Goal: Task Accomplishment & Management: Complete application form

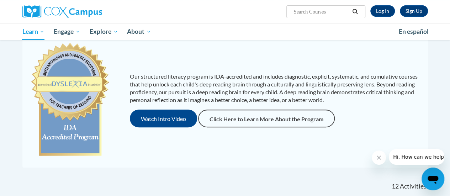
scroll to position [75, 0]
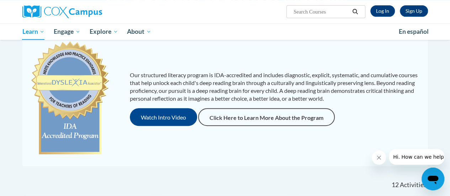
drag, startPoint x: 453, startPoint y: 49, endPoint x: 455, endPoint y: 62, distance: 12.9
click at [449, 62] on html "Sign Up Log In Search Search... Toggle navigation My Learning My Learning My Co…" at bounding box center [225, 23] width 450 height 196
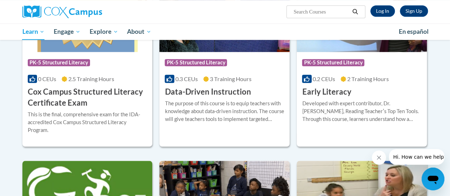
scroll to position [302, 0]
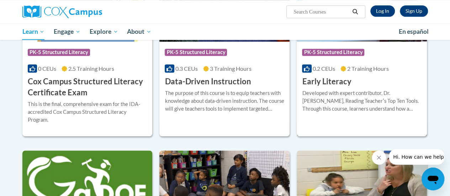
click at [358, 78] on div "Course Category: PK-5 Structured Literacy 0.2 CEUs 2 Training Hours COURSE Earl…" at bounding box center [362, 65] width 130 height 46
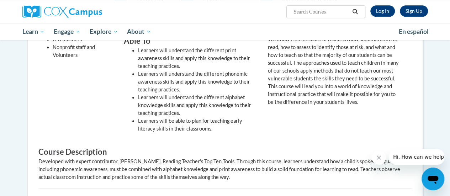
scroll to position [250, 0]
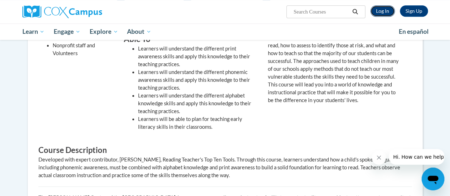
click at [382, 7] on link "Log In" at bounding box center [382, 10] width 25 height 11
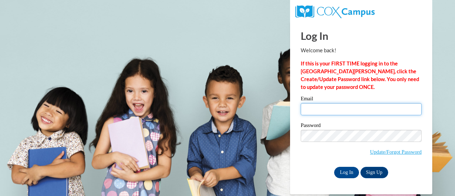
click at [340, 106] on input "Email" at bounding box center [361, 109] width 121 height 12
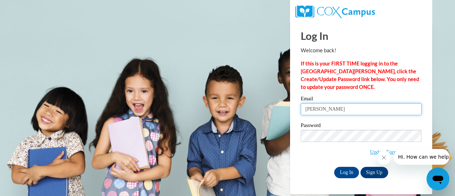
type input "jamie.swosinski@rusd.org"
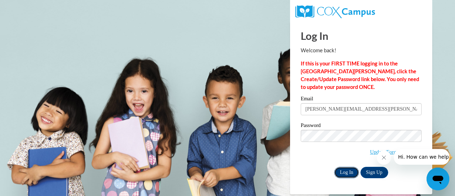
click at [346, 175] on input "Log In" at bounding box center [346, 172] width 25 height 11
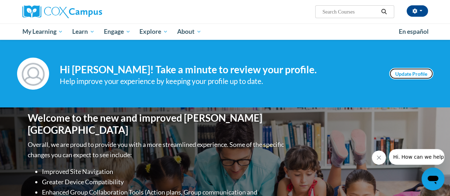
click at [419, 70] on link "Update Profile" at bounding box center [411, 73] width 44 height 11
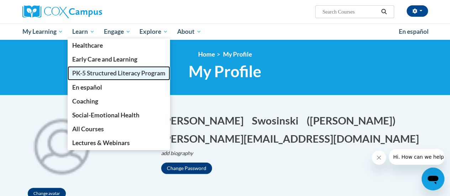
click at [95, 76] on span "PK-5 Structured Literacy Program" at bounding box center [118, 72] width 93 height 7
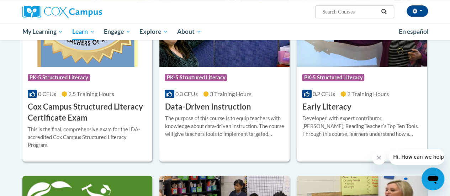
scroll to position [278, 0]
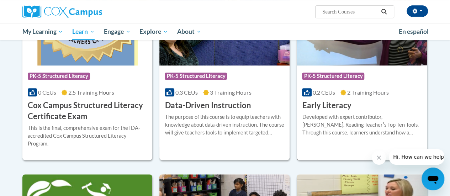
click at [376, 76] on div "Course Category: PK-5 Structured Literacy" at bounding box center [361, 77] width 119 height 16
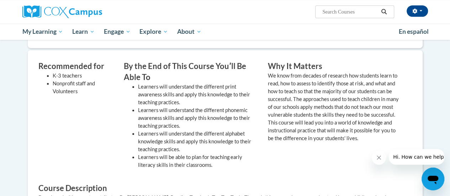
scroll to position [116, 0]
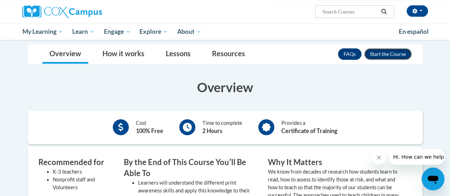
click at [385, 57] on button "Enroll" at bounding box center [387, 53] width 47 height 11
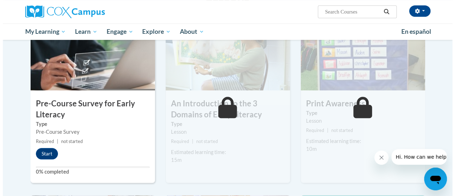
scroll to position [167, 0]
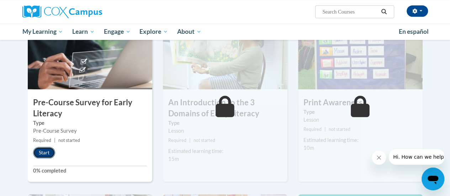
click at [45, 149] on button "Start" at bounding box center [44, 152] width 22 height 11
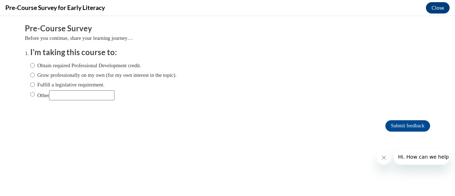
scroll to position [0, 0]
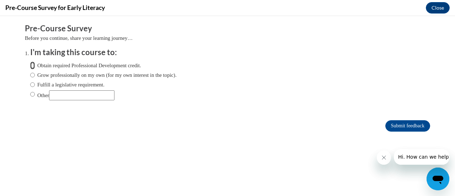
click at [30, 67] on input "Obtain required Professional Development credit." at bounding box center [32, 66] width 5 height 8
radio input "true"
click at [30, 74] on input "Grow professionally on my own (for my own interest in the topic)." at bounding box center [32, 75] width 5 height 8
radio input "true"
click at [30, 66] on input "Obtain required Professional Development credit." at bounding box center [32, 66] width 5 height 8
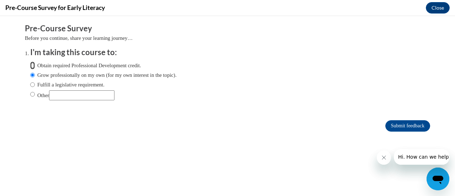
radio input "true"
click at [394, 126] on input "Submit feedback" at bounding box center [407, 125] width 45 height 11
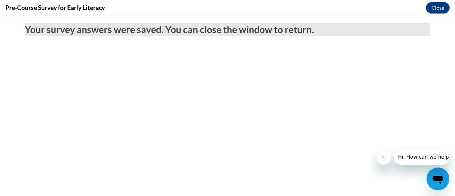
click at [383, 157] on icon "Close message from company" at bounding box center [384, 158] width 6 height 6
click at [387, 154] on button "Close message from company" at bounding box center [384, 157] width 14 height 14
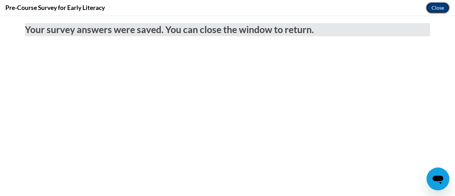
click at [442, 7] on button "Close" at bounding box center [438, 7] width 24 height 11
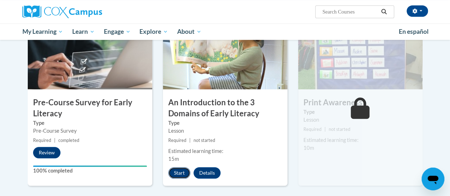
click at [177, 175] on button "Start" at bounding box center [179, 172] width 22 height 11
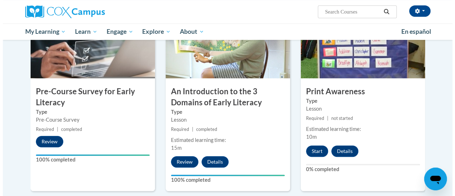
scroll to position [183, 0]
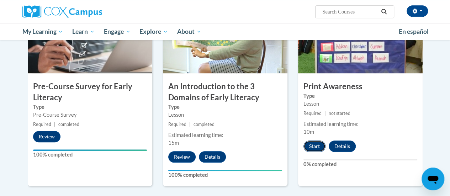
click at [316, 148] on button "Start" at bounding box center [314, 145] width 22 height 11
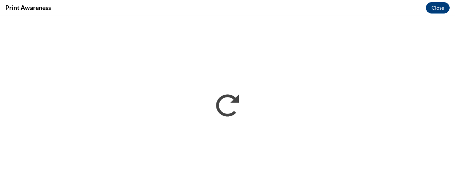
scroll to position [0, 0]
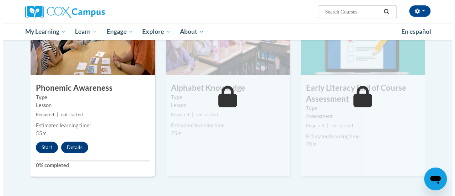
scroll to position [385, 0]
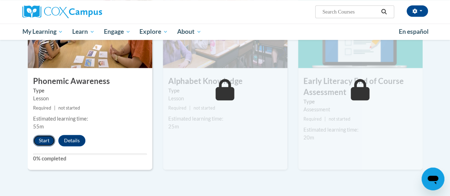
click at [46, 138] on button "Start" at bounding box center [44, 140] width 22 height 11
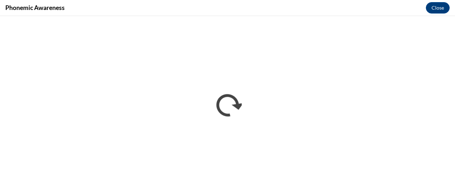
scroll to position [0, 0]
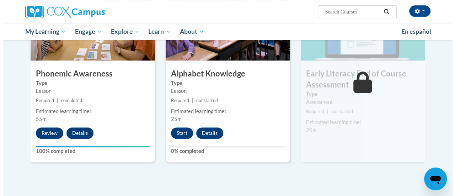
scroll to position [394, 0]
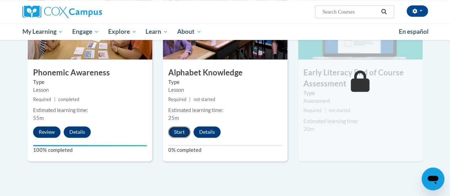
click at [174, 132] on button "Start" at bounding box center [179, 131] width 22 height 11
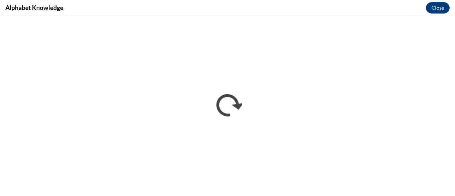
scroll to position [0, 0]
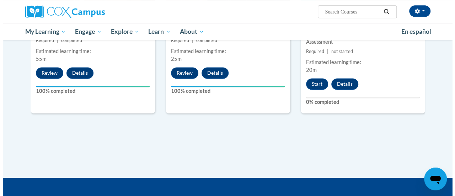
scroll to position [483, 0]
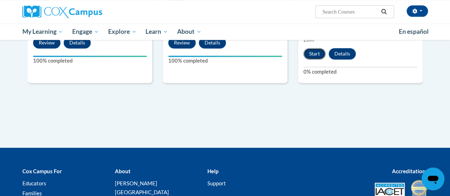
click at [316, 49] on button "Start" at bounding box center [314, 53] width 22 height 11
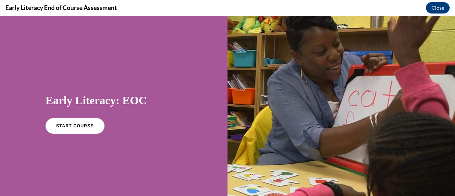
scroll to position [0, 0]
click at [68, 128] on span "START COURSE" at bounding box center [74, 125] width 39 height 5
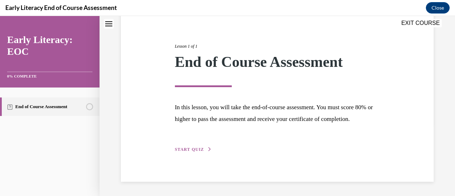
scroll to position [83, 0]
click at [196, 147] on span "START QUIZ" at bounding box center [189, 149] width 29 height 5
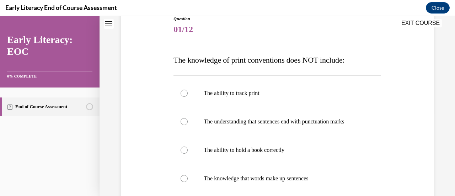
scroll to position [79, 0]
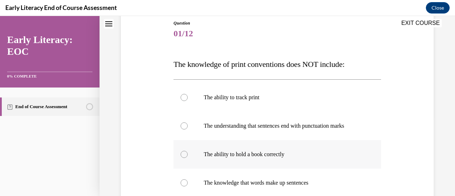
click at [180, 150] on div at bounding box center [277, 154] width 207 height 28
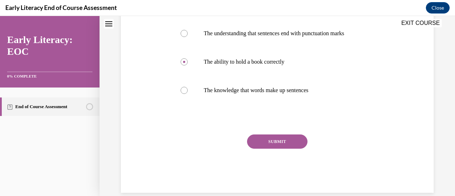
scroll to position [182, 0]
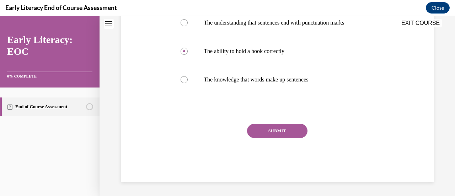
click at [282, 127] on button "SUBMIT" at bounding box center [277, 131] width 60 height 14
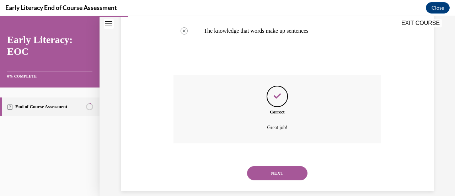
scroll to position [240, 0]
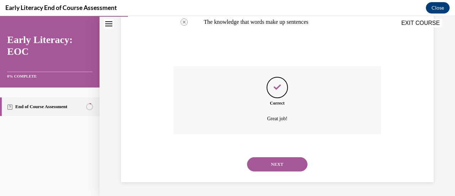
click at [283, 165] on button "NEXT" at bounding box center [277, 164] width 60 height 14
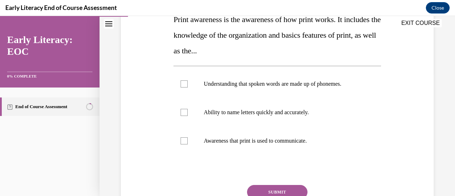
scroll to position [124, 0]
click at [181, 140] on div at bounding box center [184, 140] width 7 height 7
click at [263, 185] on button "SUBMIT" at bounding box center [277, 192] width 60 height 14
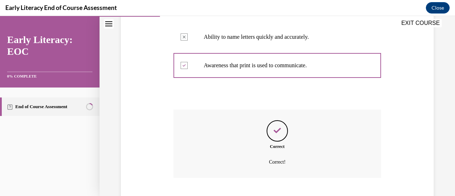
scroll to position [243, 0]
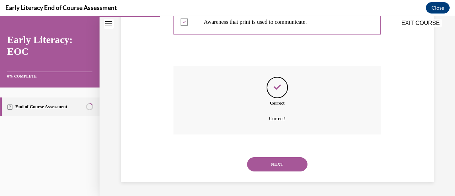
click at [275, 167] on button "NEXT" at bounding box center [277, 164] width 60 height 14
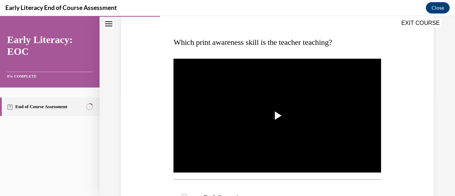
scroll to position [106, 0]
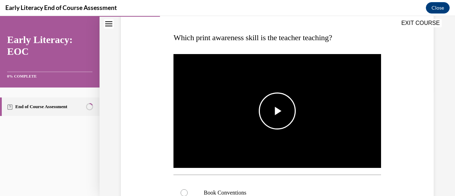
click at [277, 111] on span "Video player" at bounding box center [277, 111] width 0 height 0
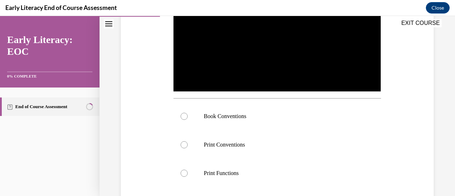
scroll to position [193, 0]
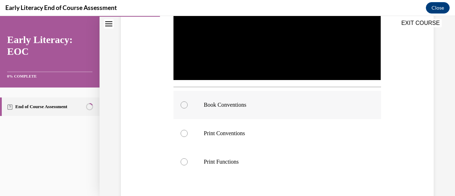
click at [188, 104] on div at bounding box center [277, 105] width 207 height 28
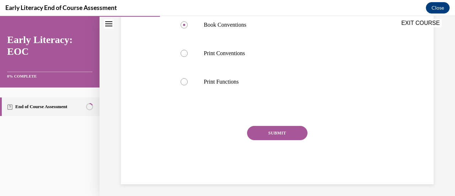
click at [280, 132] on button "SUBMIT" at bounding box center [277, 133] width 60 height 14
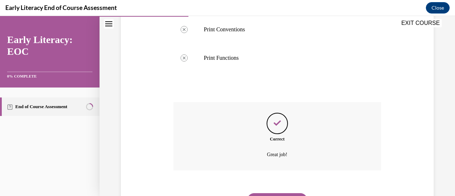
scroll to position [331, 0]
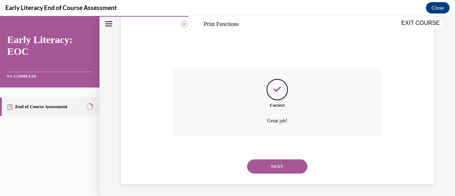
click at [285, 164] on button "NEXT" at bounding box center [277, 166] width 60 height 14
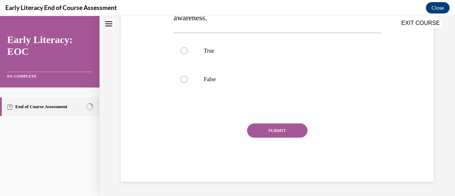
scroll to position [0, 0]
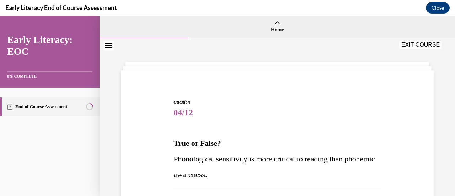
click at [449, 52] on div "Question 04/12 True or False? Phonological sensitivity is more critical to read…" at bounding box center [278, 195] width 356 height 314
drag, startPoint x: 449, startPoint y: 52, endPoint x: 449, endPoint y: 62, distance: 9.2
click at [449, 62] on div "Question 04/12 True or False? Phonological sensitivity is more critical to read…" at bounding box center [278, 195] width 356 height 314
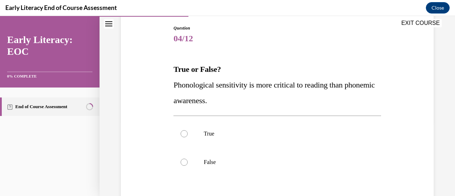
scroll to position [78, 0]
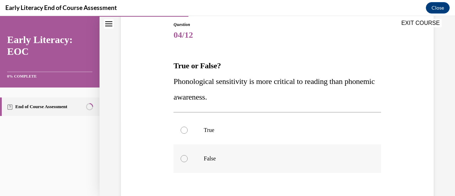
click at [181, 157] on div at bounding box center [184, 158] width 7 height 7
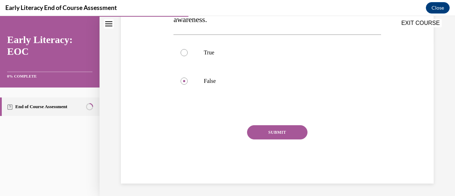
scroll to position [156, 0]
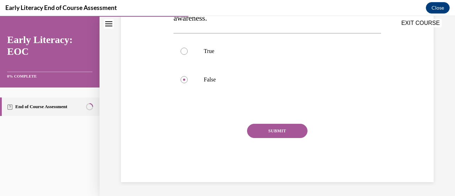
click at [283, 130] on button "SUBMIT" at bounding box center [277, 131] width 60 height 14
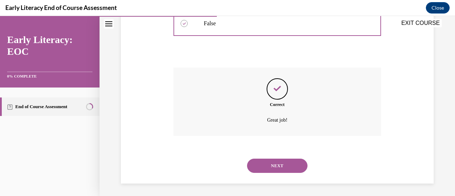
scroll to position [214, 0]
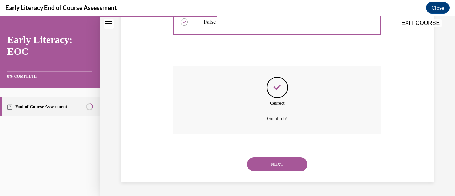
click at [292, 159] on button "NEXT" at bounding box center [277, 164] width 60 height 14
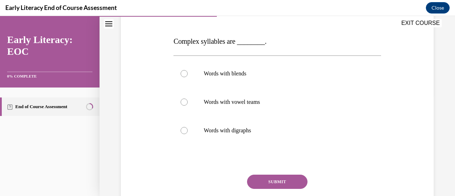
scroll to position [102, 0]
click at [182, 76] on div at bounding box center [184, 73] width 7 height 7
click at [262, 183] on button "SUBMIT" at bounding box center [277, 181] width 60 height 14
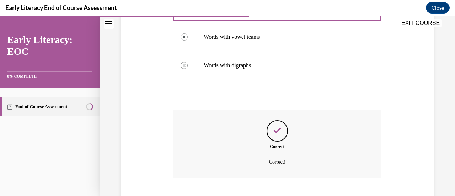
scroll to position [210, 0]
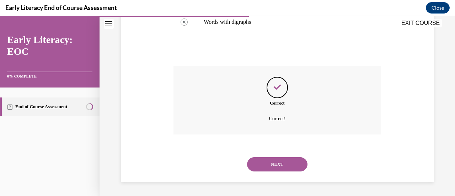
click at [280, 165] on button "NEXT" at bounding box center [277, 164] width 60 height 14
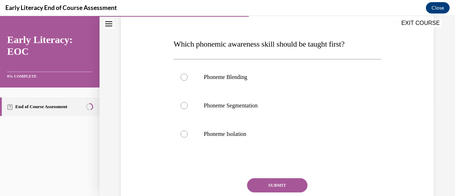
scroll to position [102, 0]
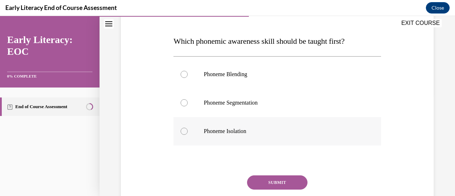
click at [192, 133] on div at bounding box center [277, 131] width 207 height 28
click at [272, 181] on button "SUBMIT" at bounding box center [277, 182] width 60 height 14
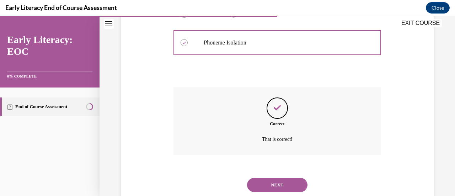
scroll to position [211, 0]
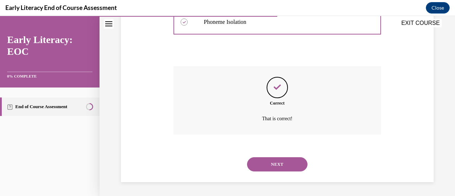
click at [286, 161] on button "NEXT" at bounding box center [277, 164] width 60 height 14
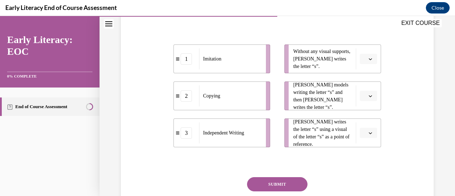
scroll to position [145, 0]
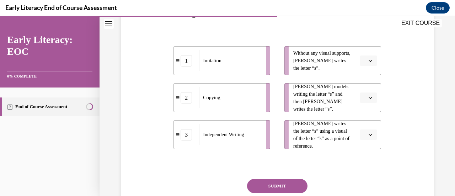
click at [368, 99] on span "button" at bounding box center [370, 97] width 5 height 5
click at [363, 126] on div "1" at bounding box center [362, 128] width 17 height 14
click at [368, 136] on span "button" at bounding box center [370, 134] width 5 height 5
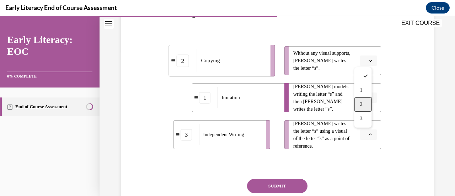
click at [360, 107] on span "2" at bounding box center [361, 105] width 2 height 6
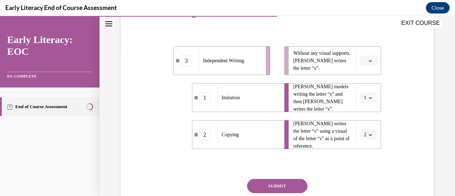
click at [369, 59] on icon "button" at bounding box center [371, 61] width 4 height 4
click at [360, 120] on span "3" at bounding box center [361, 119] width 2 height 6
click at [281, 183] on button "SUBMIT" at bounding box center [277, 186] width 60 height 14
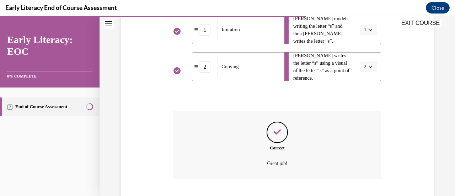
scroll to position [258, 0]
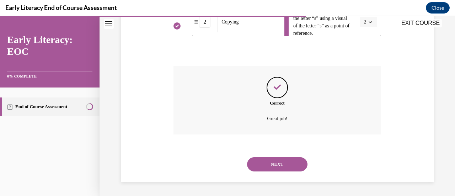
click at [289, 164] on button "NEXT" at bounding box center [277, 164] width 60 height 14
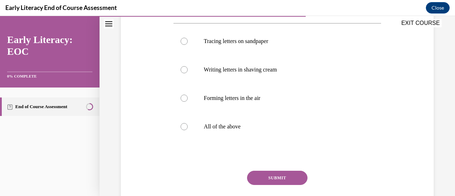
scroll to position [147, 0]
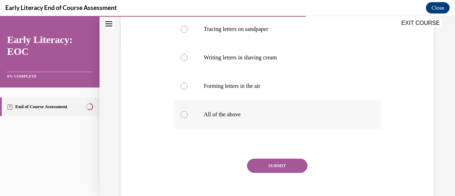
click at [185, 111] on div at bounding box center [184, 114] width 7 height 7
click at [286, 168] on button "SUBMIT" at bounding box center [277, 166] width 60 height 14
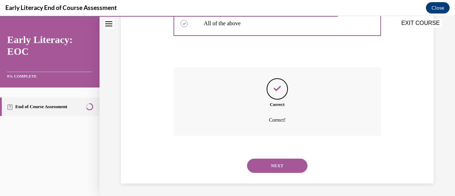
scroll to position [240, 0]
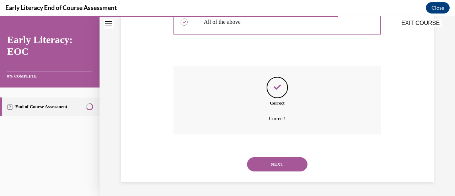
click at [285, 163] on button "NEXT" at bounding box center [277, 164] width 60 height 14
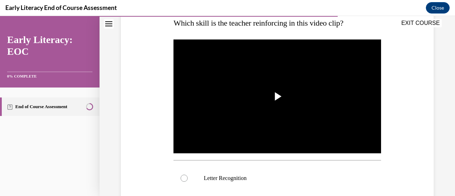
scroll to position [124, 0]
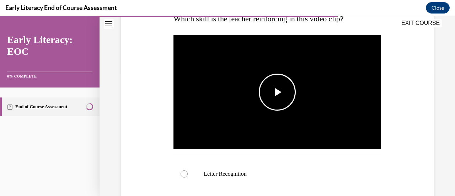
click at [277, 92] on span "Video player" at bounding box center [277, 92] width 0 height 0
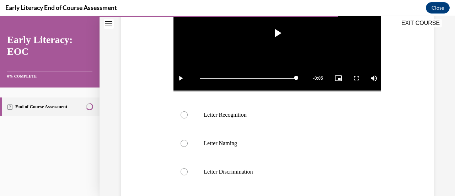
scroll to position [199, 0]
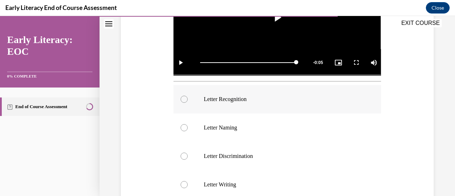
click at [181, 97] on div at bounding box center [184, 99] width 7 height 7
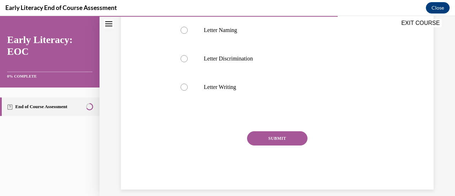
scroll to position [299, 0]
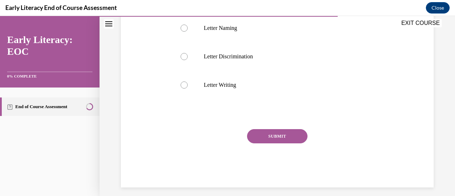
click at [276, 136] on button "SUBMIT" at bounding box center [277, 136] width 60 height 14
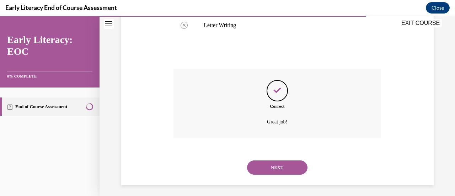
scroll to position [360, 0]
click at [271, 161] on button "NEXT" at bounding box center [277, 166] width 60 height 14
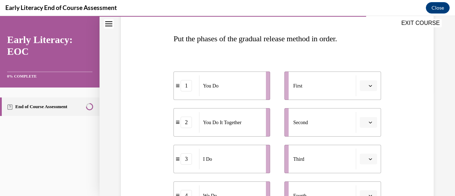
scroll to position [107, 0]
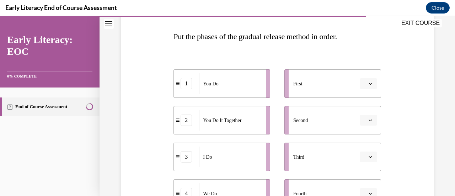
click at [369, 84] on icon "button" at bounding box center [370, 84] width 3 height 2
click at [362, 139] on span "3" at bounding box center [361, 142] width 2 height 6
click at [368, 191] on span "button" at bounding box center [370, 193] width 5 height 5
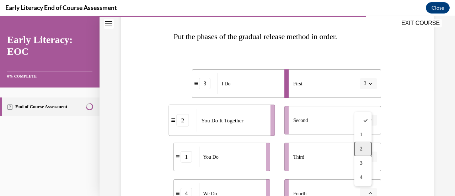
click at [364, 148] on div "2" at bounding box center [362, 149] width 17 height 14
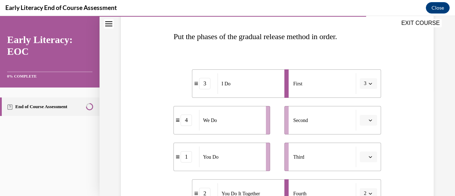
click at [367, 159] on button "button" at bounding box center [368, 156] width 17 height 11
click at [362, 112] on span "2" at bounding box center [361, 113] width 2 height 6
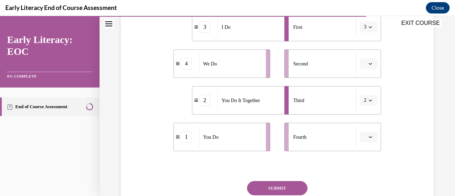
scroll to position [183, 0]
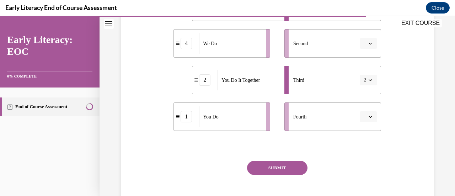
click at [369, 116] on icon "button" at bounding box center [371, 117] width 4 height 4
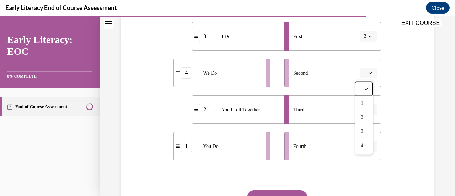
scroll to position [155, 0]
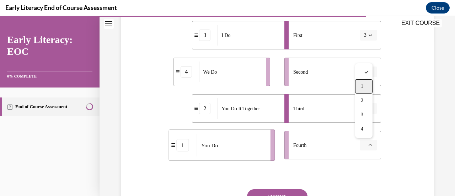
click at [366, 84] on div "1" at bounding box center [363, 86] width 17 height 14
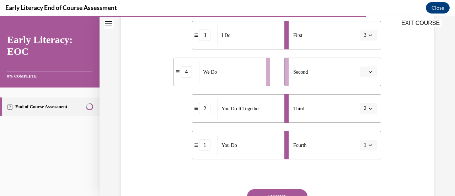
click at [369, 71] on icon "button" at bounding box center [371, 72] width 4 height 4
click at [360, 144] on div "4" at bounding box center [362, 144] width 17 height 14
click at [438, 62] on div "Question 10/12 Put the phases of the gradual release method in order. 3 I Do 4 …" at bounding box center [278, 72] width 356 height 378
click at [407, 71] on div "Question 10/12 Put the phases of the gradual release method in order. 3 I Do 4 …" at bounding box center [277, 84] width 316 height 325
click at [287, 193] on button "SUBMIT" at bounding box center [277, 196] width 60 height 14
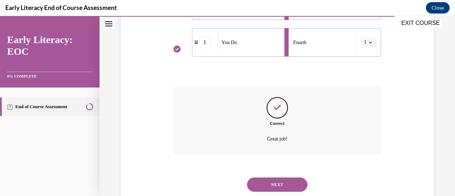
scroll to position [278, 0]
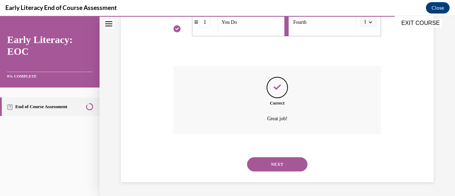
click at [284, 163] on button "NEXT" at bounding box center [277, 164] width 60 height 14
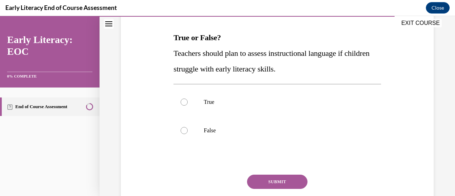
scroll to position [114, 0]
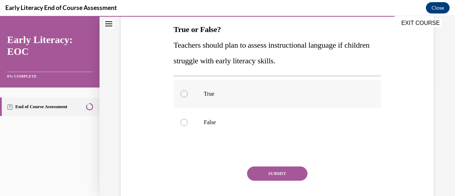
click at [185, 95] on div at bounding box center [184, 93] width 7 height 7
click at [272, 173] on button "SUBMIT" at bounding box center [277, 173] width 60 height 14
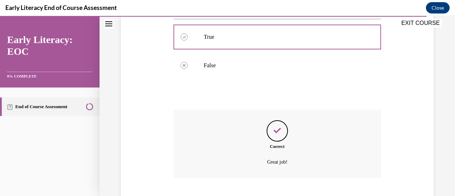
scroll to position [214, 0]
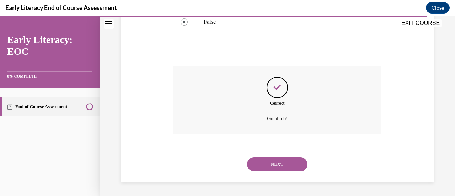
click at [273, 162] on button "NEXT" at bounding box center [277, 164] width 60 height 14
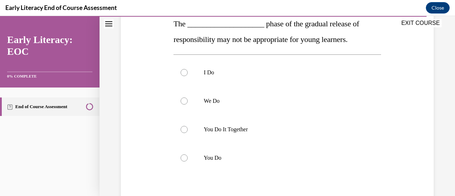
scroll to position [121, 0]
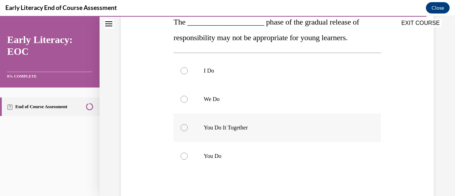
click at [325, 125] on p "You Do It Together" at bounding box center [283, 127] width 159 height 7
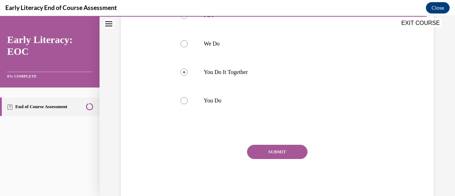
scroll to position [190, 0]
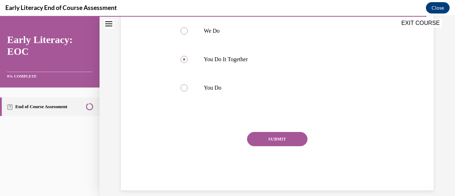
click at [276, 134] on button "SUBMIT" at bounding box center [277, 139] width 60 height 14
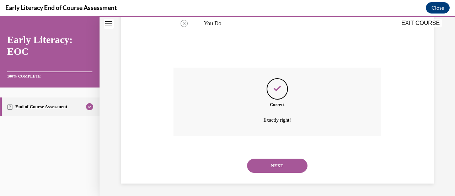
scroll to position [255, 0]
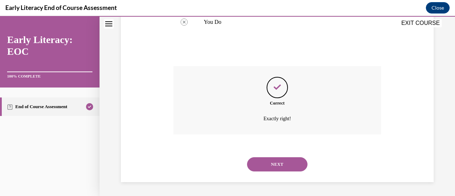
click at [278, 160] on button "NEXT" at bounding box center [277, 164] width 60 height 14
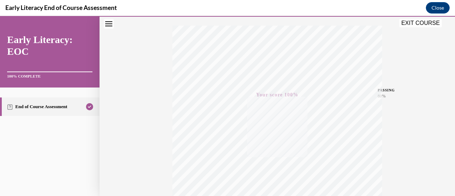
scroll to position [184, 0]
click at [419, 23] on button "EXIT COURSE" at bounding box center [420, 23] width 43 height 9
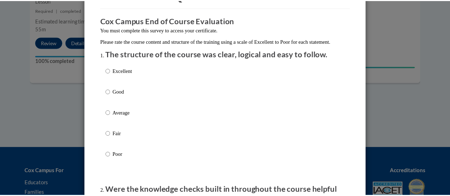
scroll to position [45, 0]
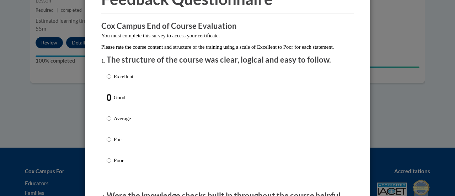
click at [107, 101] on input "Good" at bounding box center [109, 98] width 5 height 8
radio input "true"
click at [430, 21] on div "Feedback Questionnaire Rate Course Comments Cox Campus End of Course Evaluation…" at bounding box center [227, 98] width 455 height 196
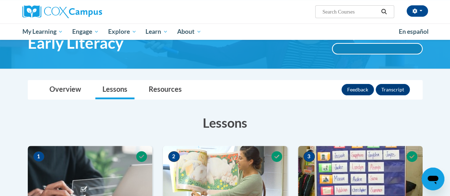
scroll to position [0, 0]
